Goal: Task Accomplishment & Management: Manage account settings

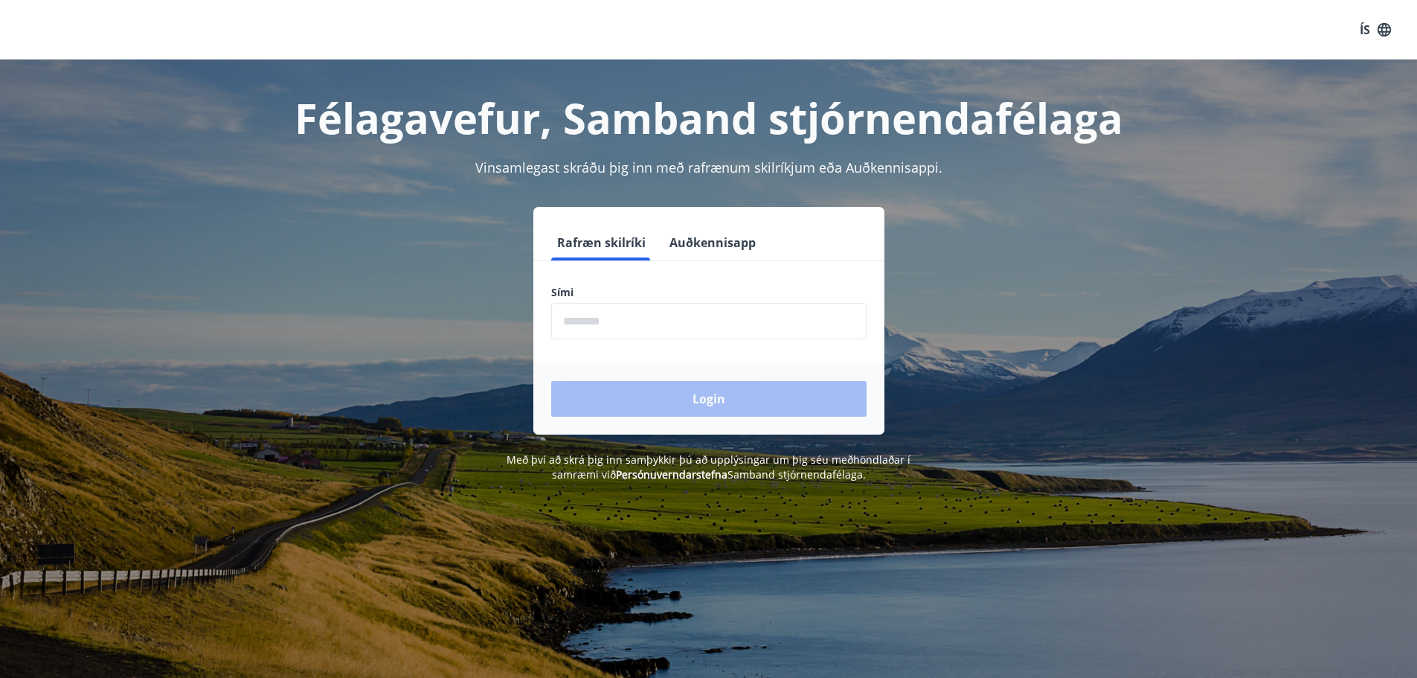
click at [612, 323] on input "phone" at bounding box center [708, 321] width 315 height 36
type input "********"
click at [670, 405] on button "Login" at bounding box center [708, 399] width 315 height 36
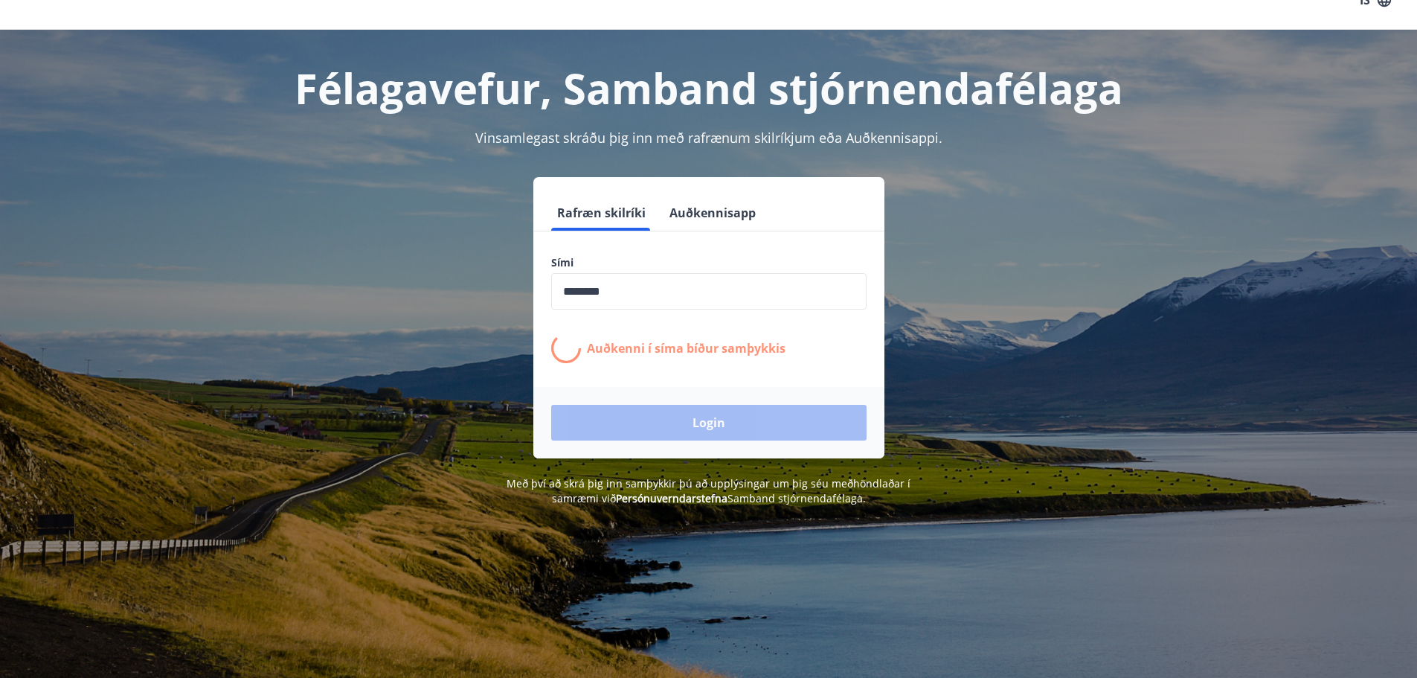
scroll to position [36, 0]
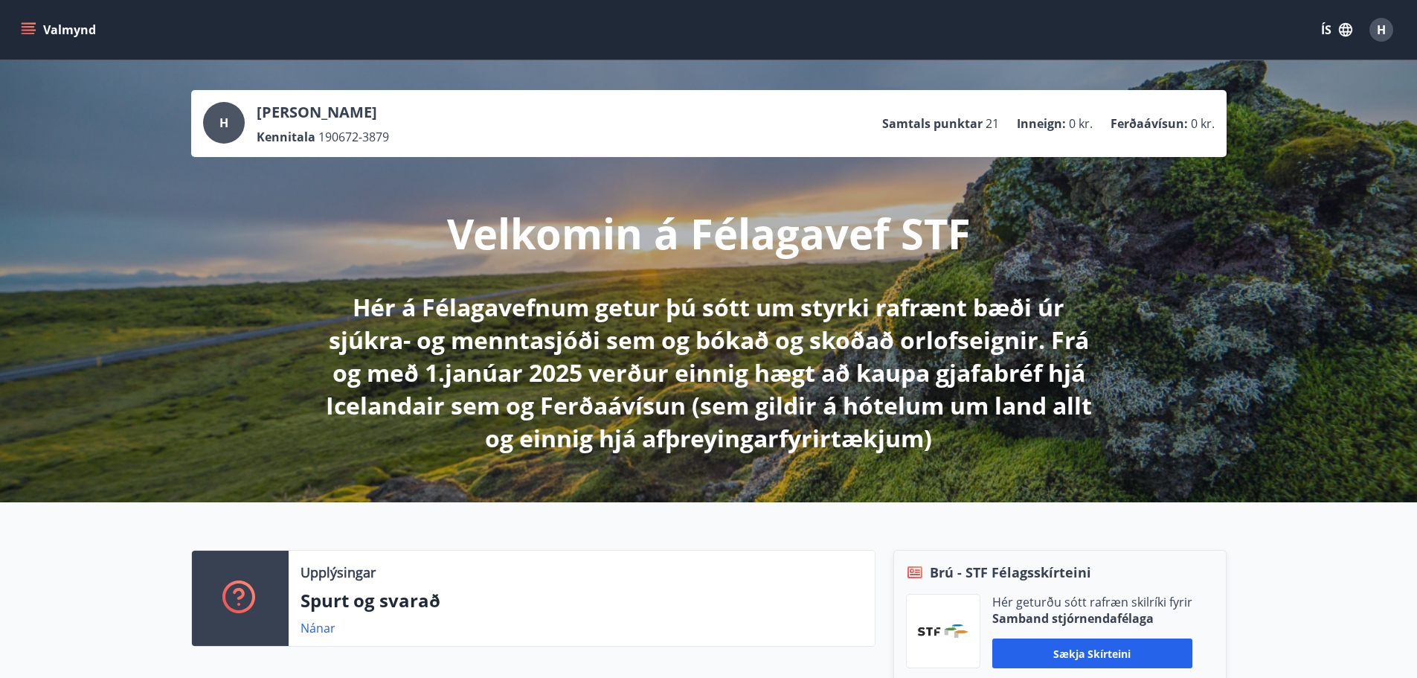
click at [1185, 134] on ul "Samtals punktar 21 Inneign : 0 kr. Ferðaávísun : 0 kr." at bounding box center [1048, 123] width 333 height 28
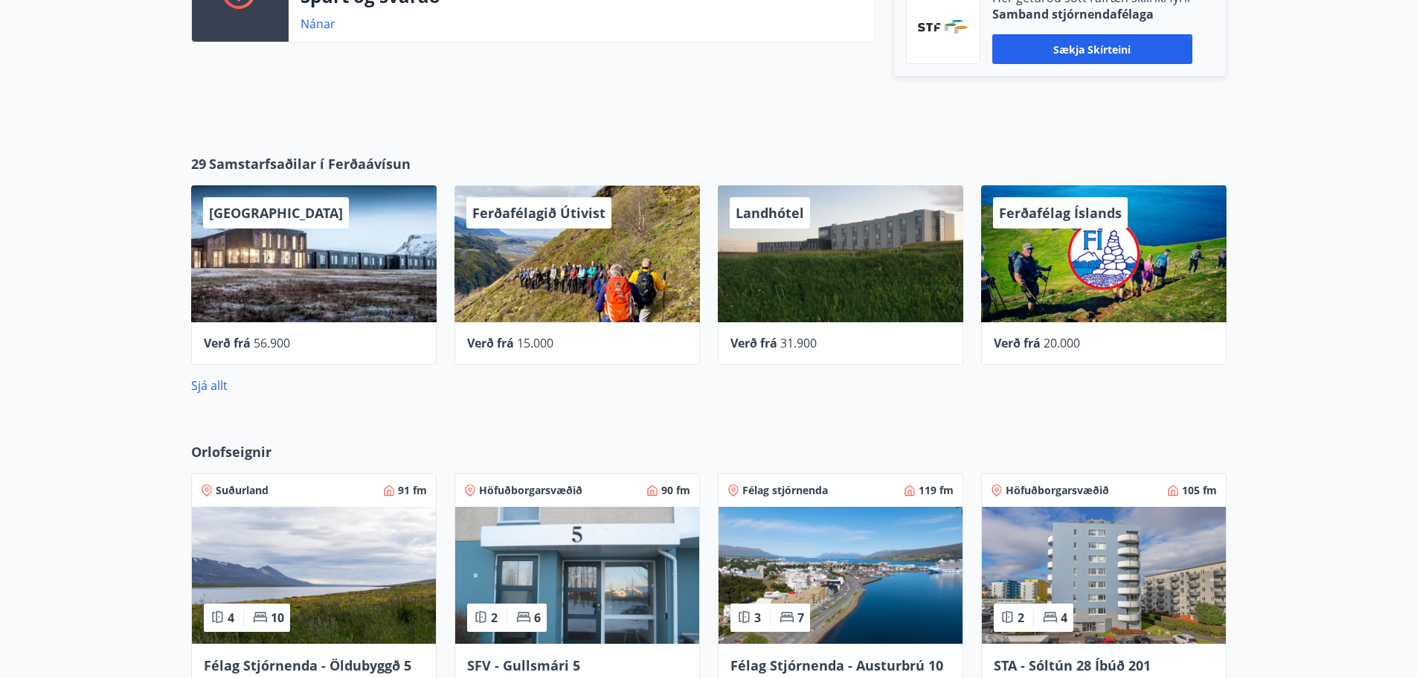
scroll to position [606, 0]
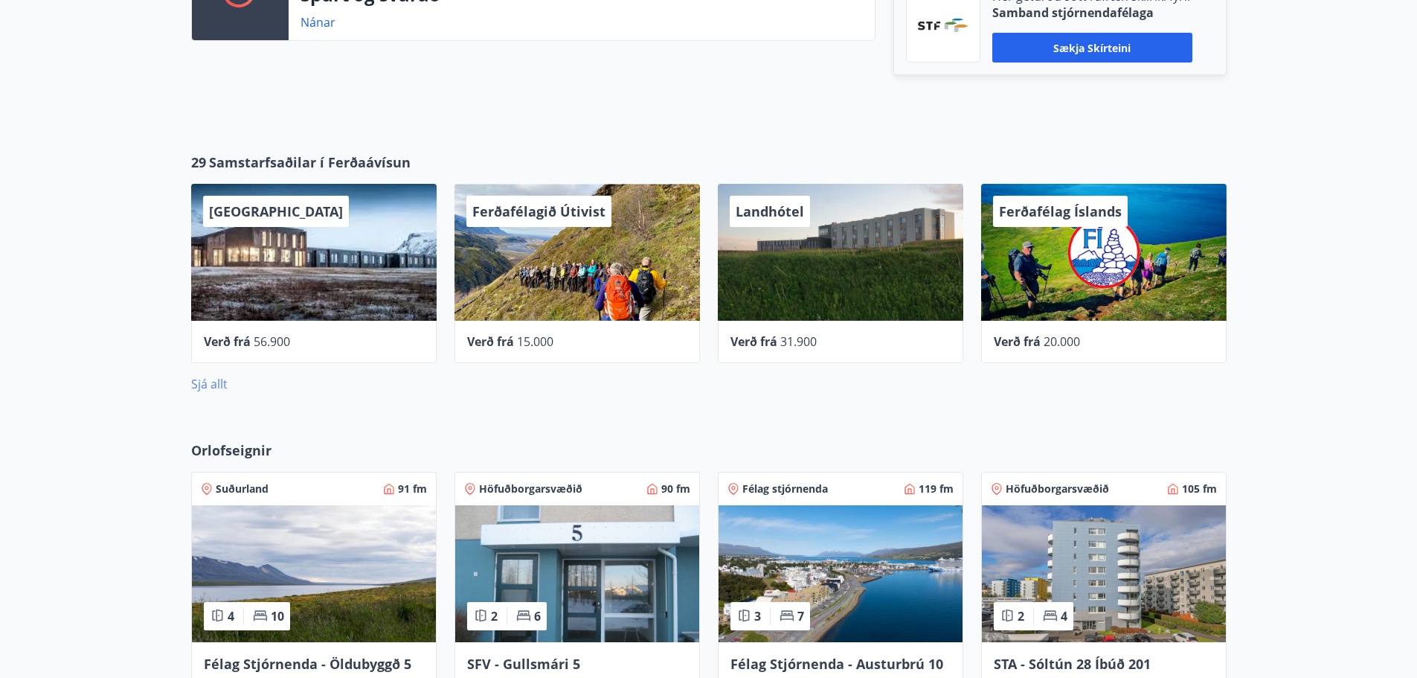
click at [199, 381] on link "Sjá allt" at bounding box center [209, 384] width 36 height 16
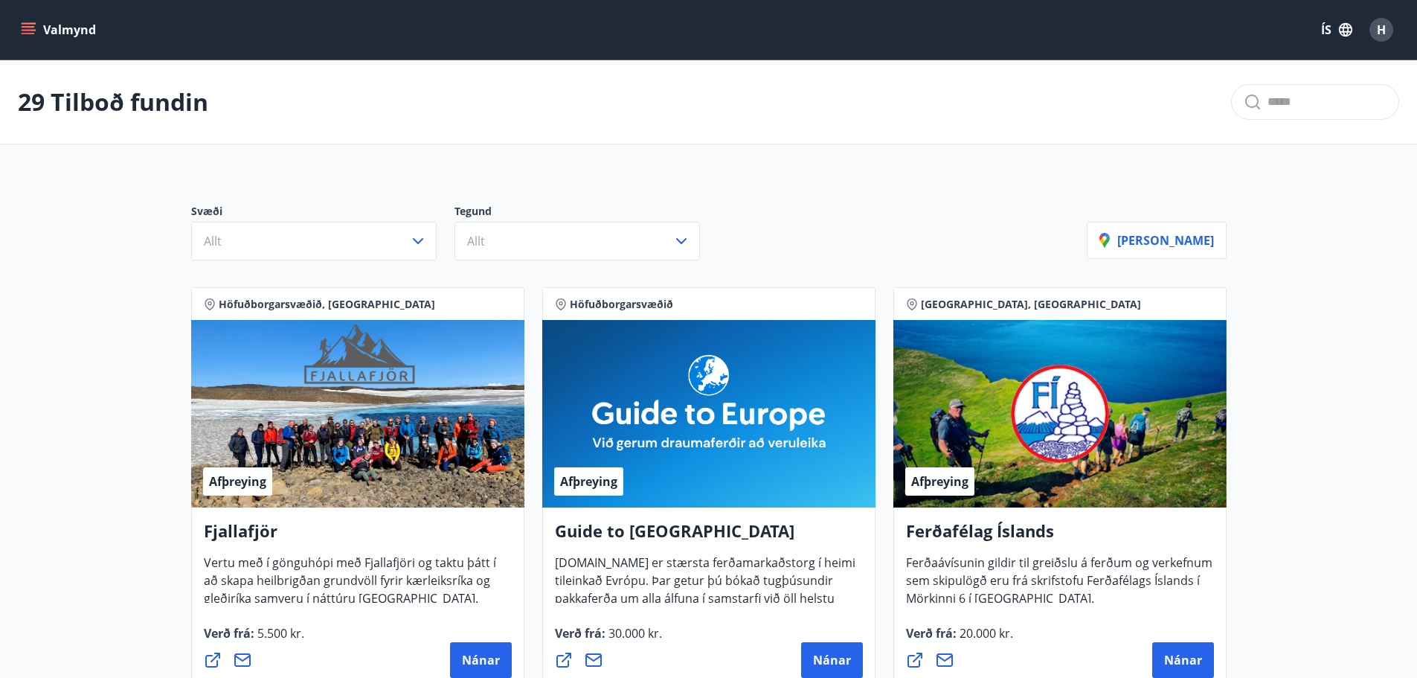
drag, startPoint x: 708, startPoint y: 504, endPoint x: 54, endPoint y: 363, distance: 668.2
click at [25, 30] on icon "menu" at bounding box center [30, 29] width 16 height 1
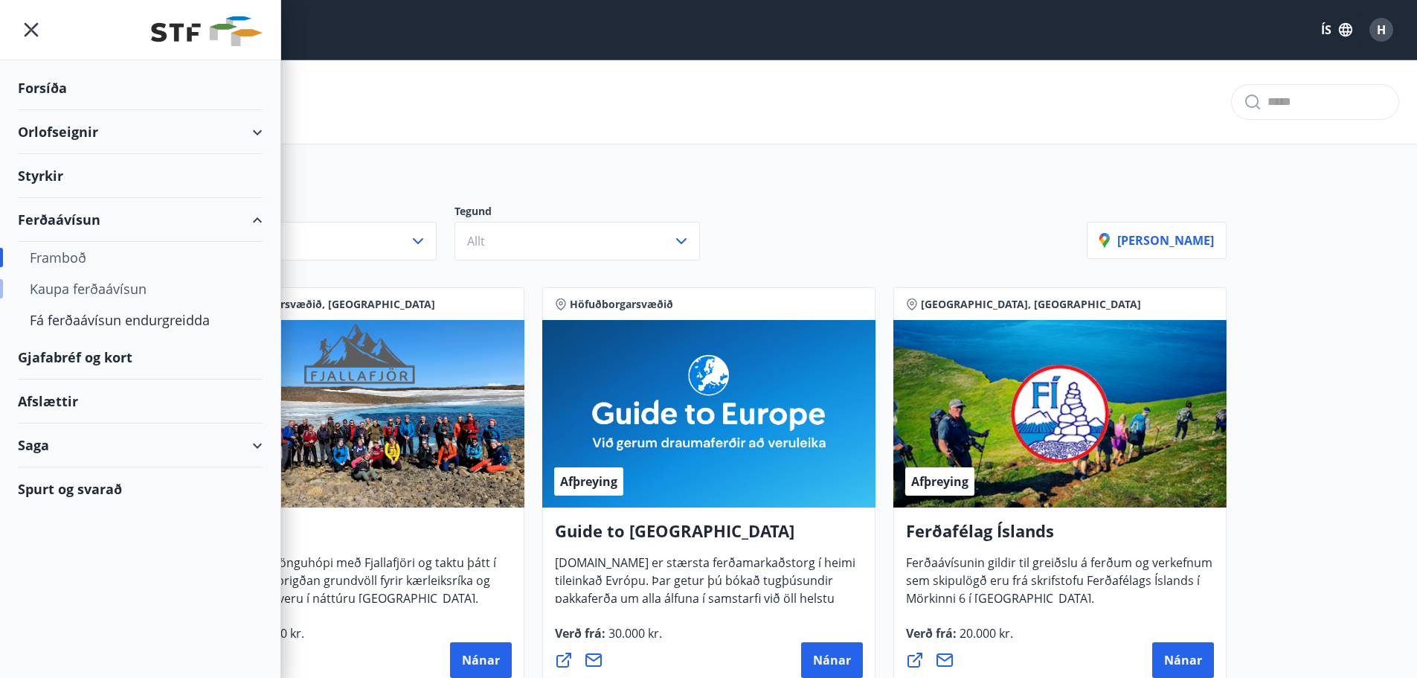
click at [117, 296] on div "Kaupa ferðaávísun" at bounding box center [140, 288] width 221 height 31
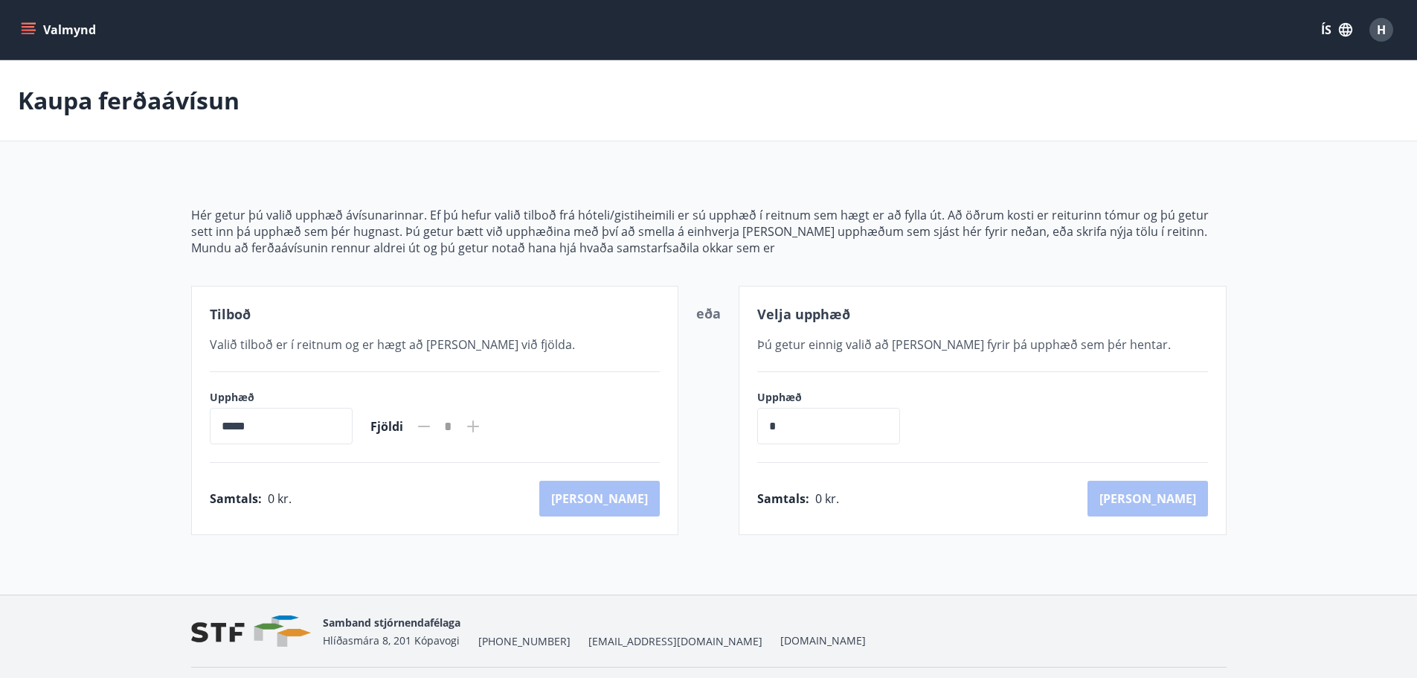
scroll to position [1, 0]
click at [30, 30] on icon "menu" at bounding box center [30, 28] width 16 height 1
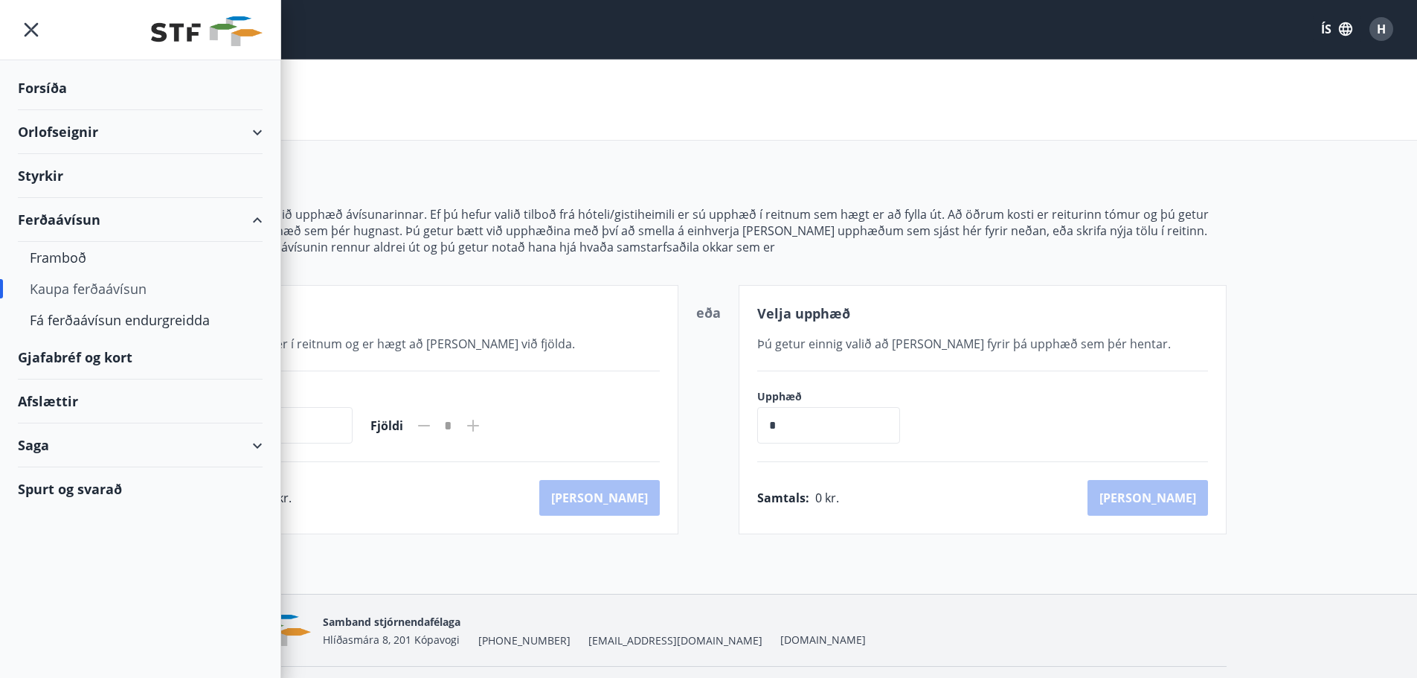
click at [69, 353] on div "Gjafabréf og kort" at bounding box center [140, 358] width 245 height 44
click at [256, 443] on div "Saga" at bounding box center [140, 445] width 245 height 44
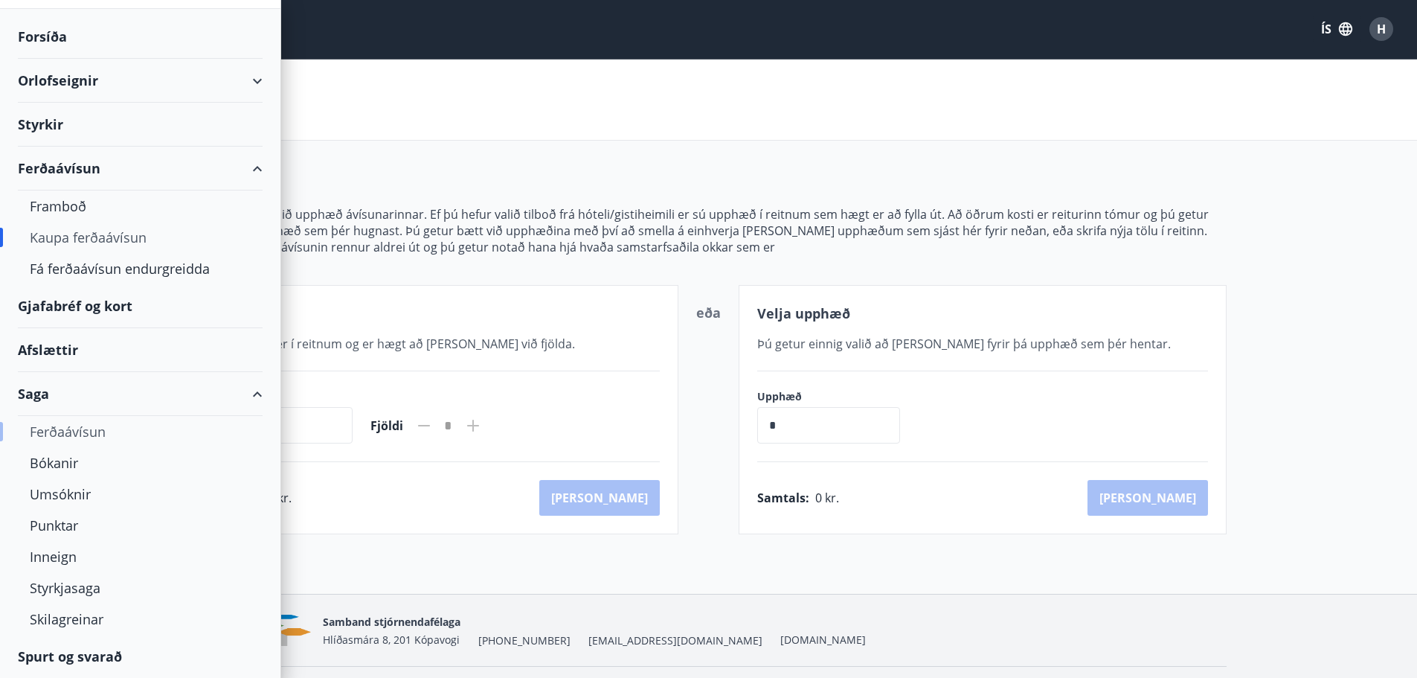
click at [105, 438] on div "Ferðaávísun" at bounding box center [140, 431] width 221 height 31
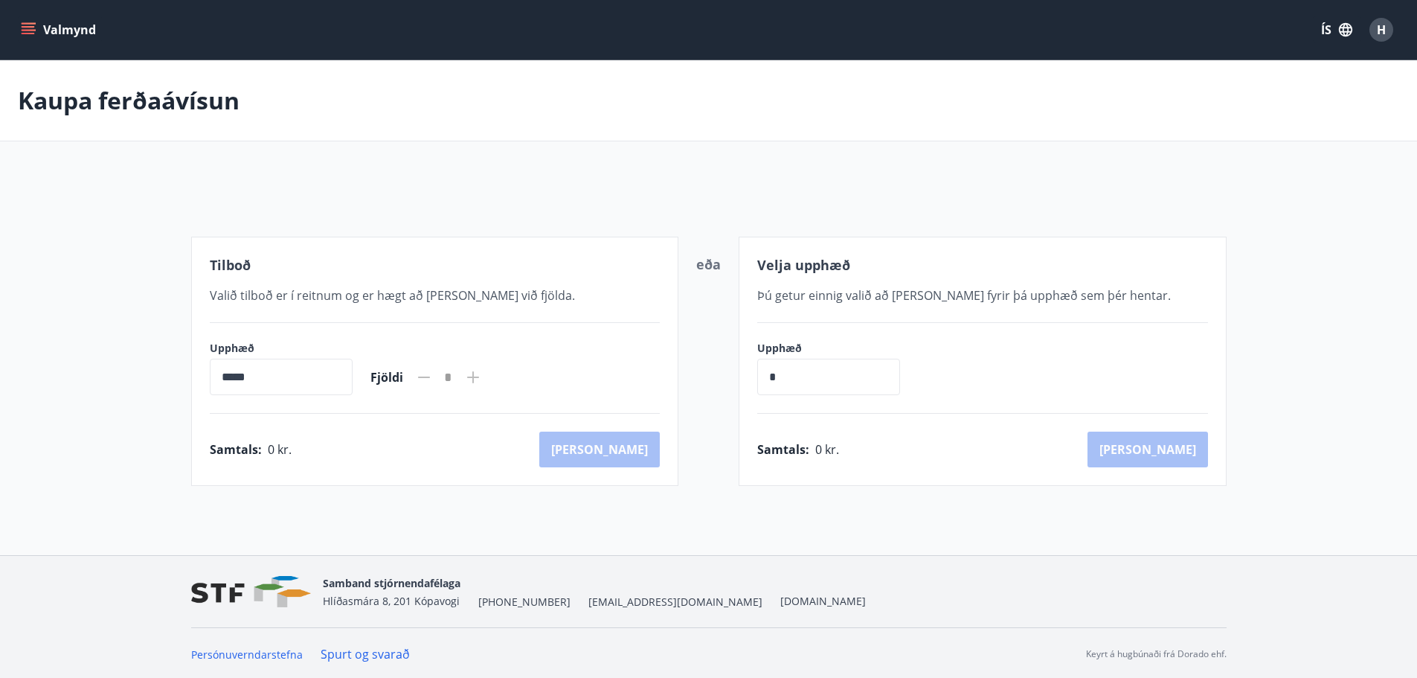
scroll to position [1, 0]
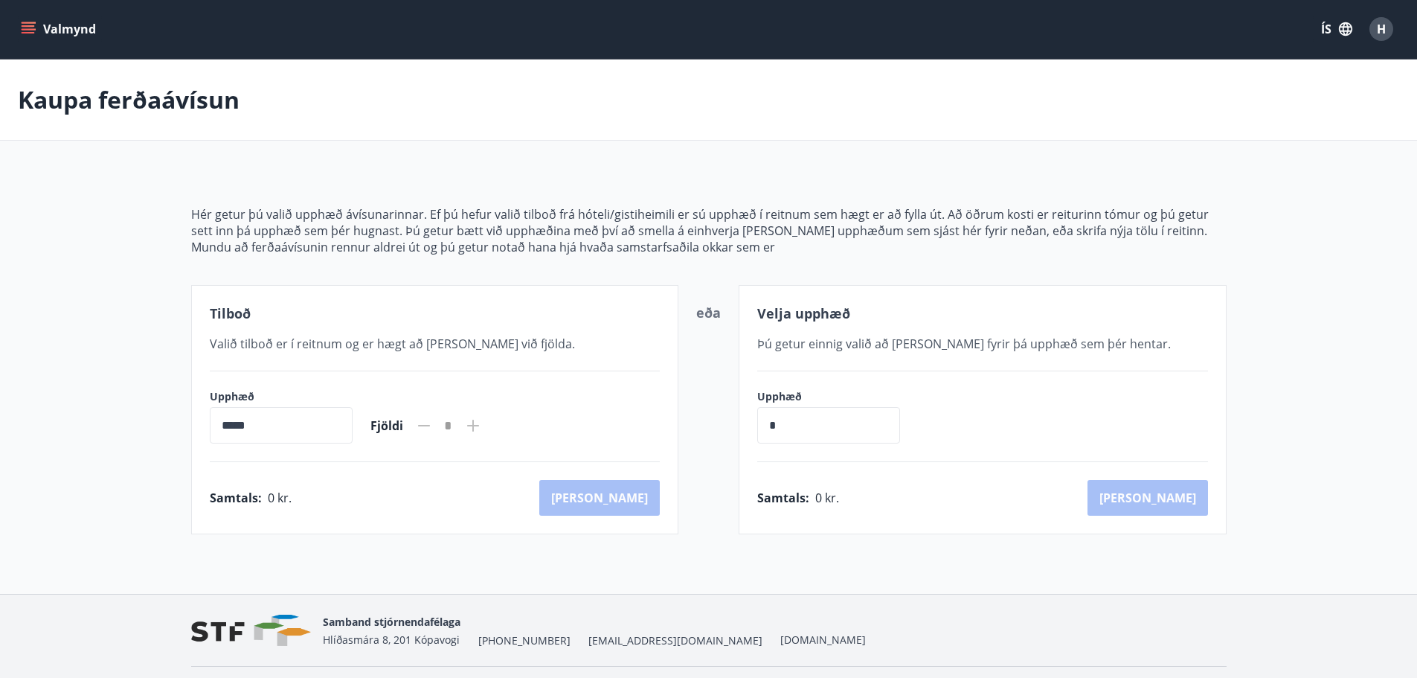
click at [25, 26] on icon "menu" at bounding box center [28, 25] width 13 height 1
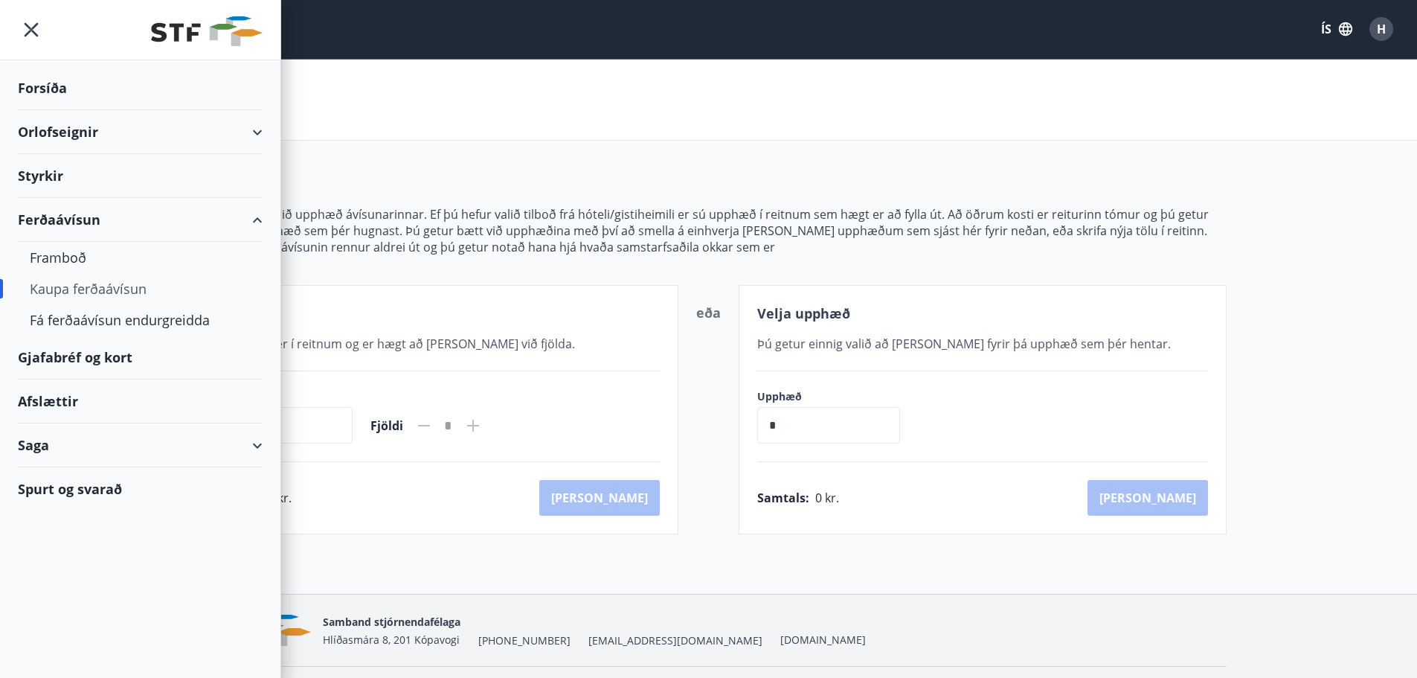
click at [257, 449] on div "Saga" at bounding box center [140, 445] width 245 height 44
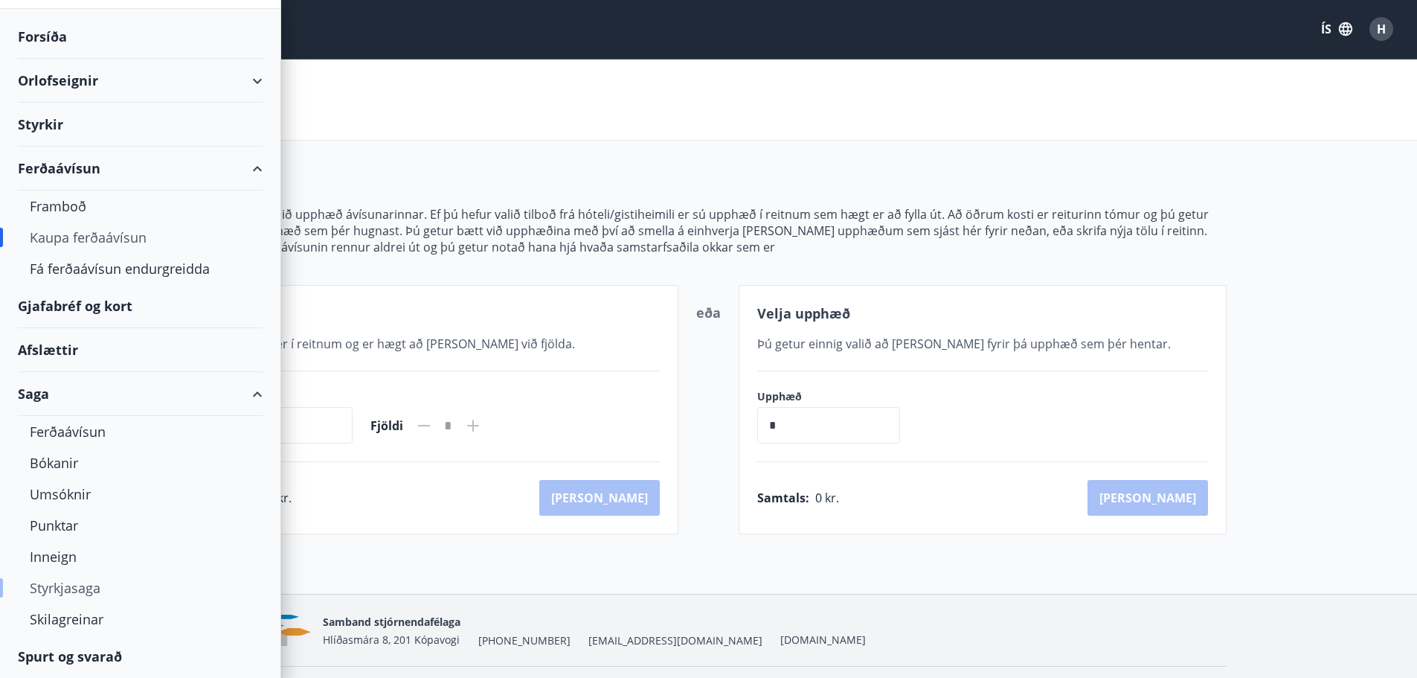
click at [83, 587] on div "Styrkjasaga" at bounding box center [140, 587] width 221 height 31
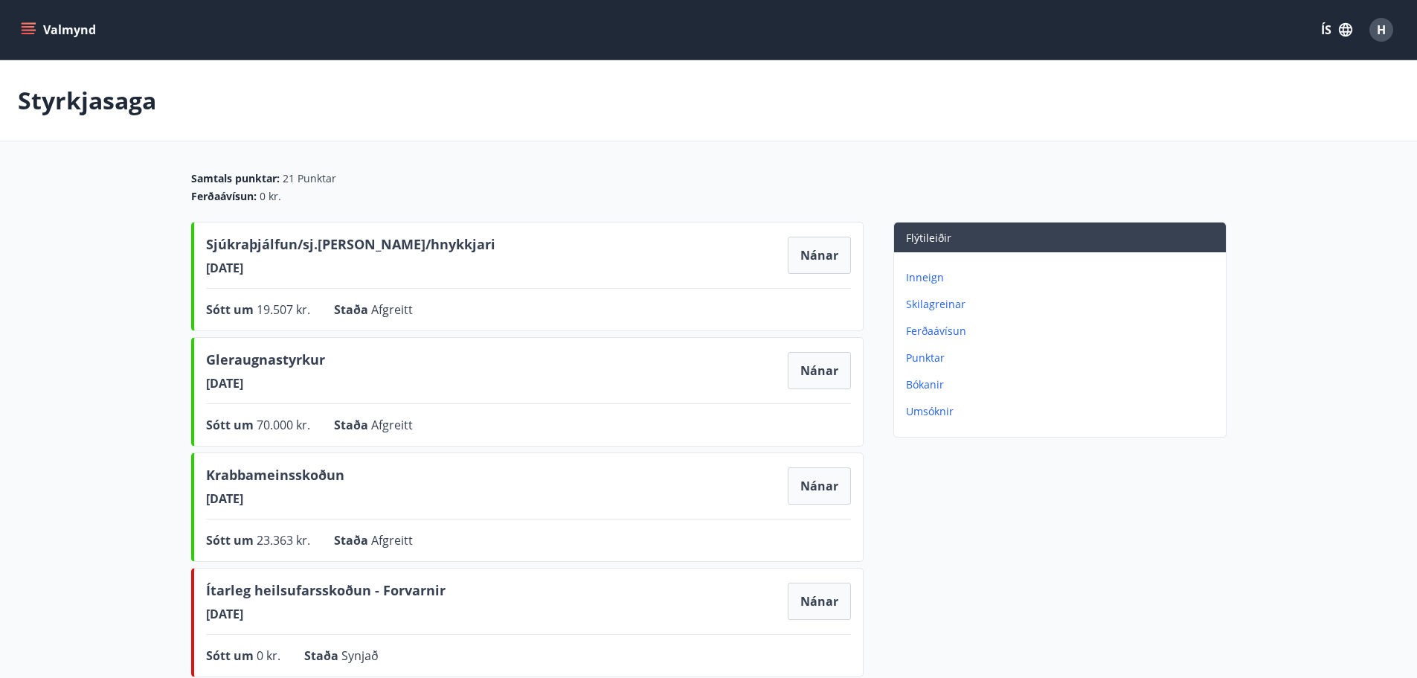
click at [1379, 24] on span "H" at bounding box center [1381, 30] width 9 height 16
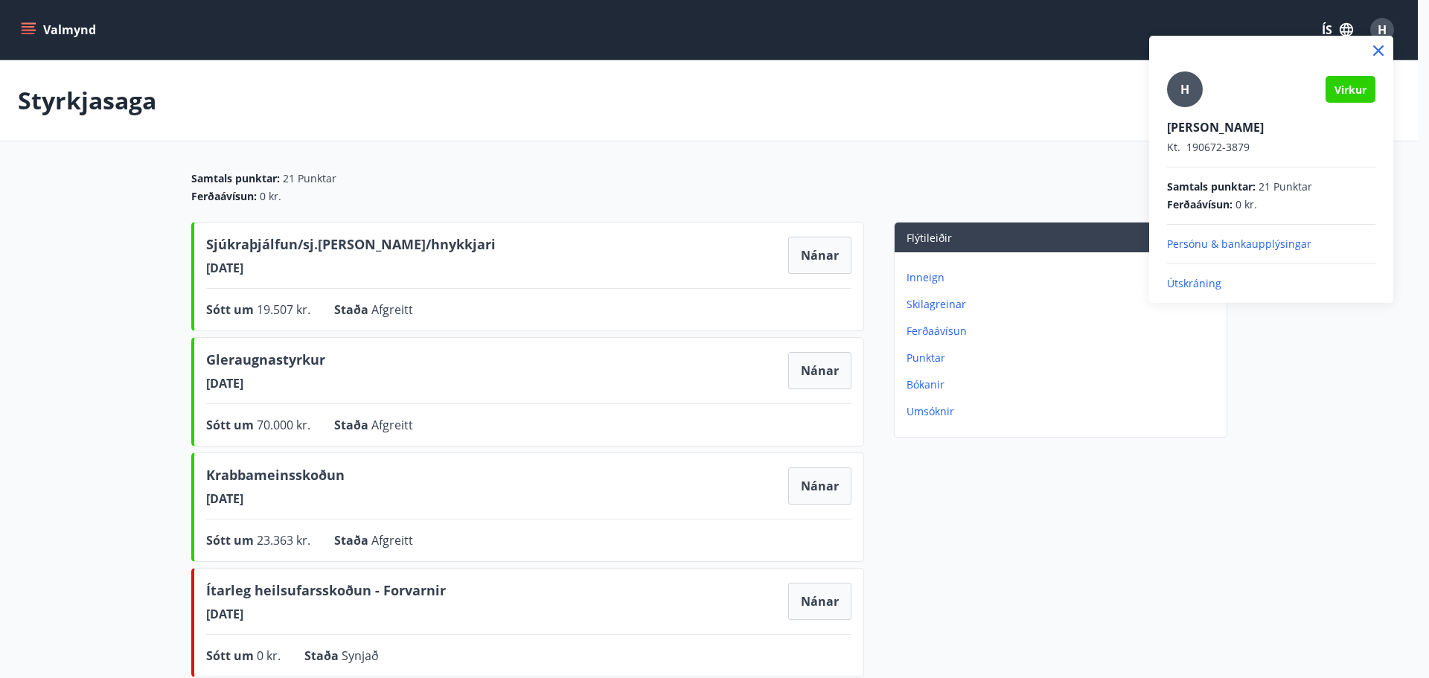
click at [1190, 275] on div "H Virkur Helgi Mar [PERSON_NAME]. 190672-3879 Samtals punktar : 21 Punktar Ferð…" at bounding box center [1271, 180] width 208 height 219
click at [1181, 283] on p "Útskráning" at bounding box center [1271, 283] width 208 height 15
